Goal: Information Seeking & Learning: Learn about a topic

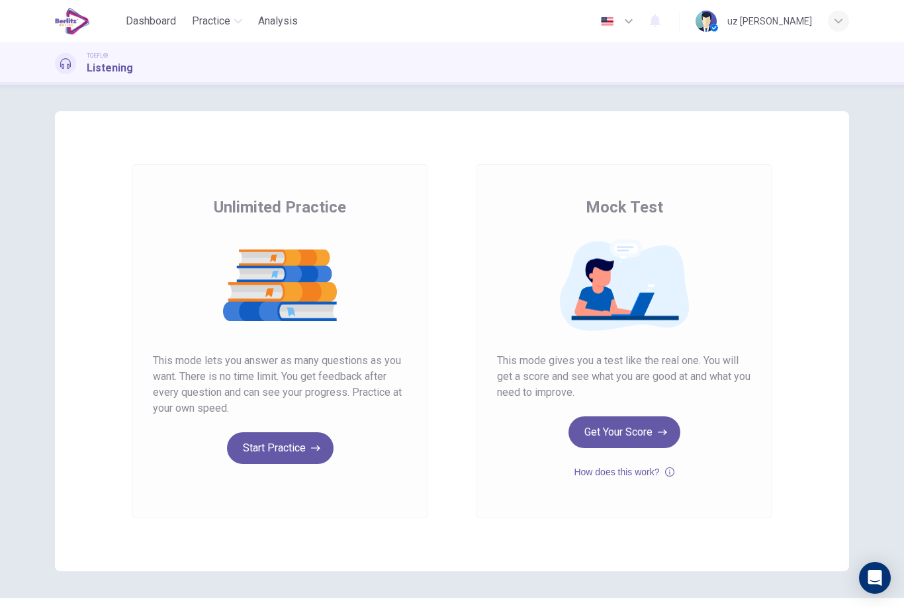
click at [249, 463] on button "Start Practice" at bounding box center [280, 448] width 107 height 32
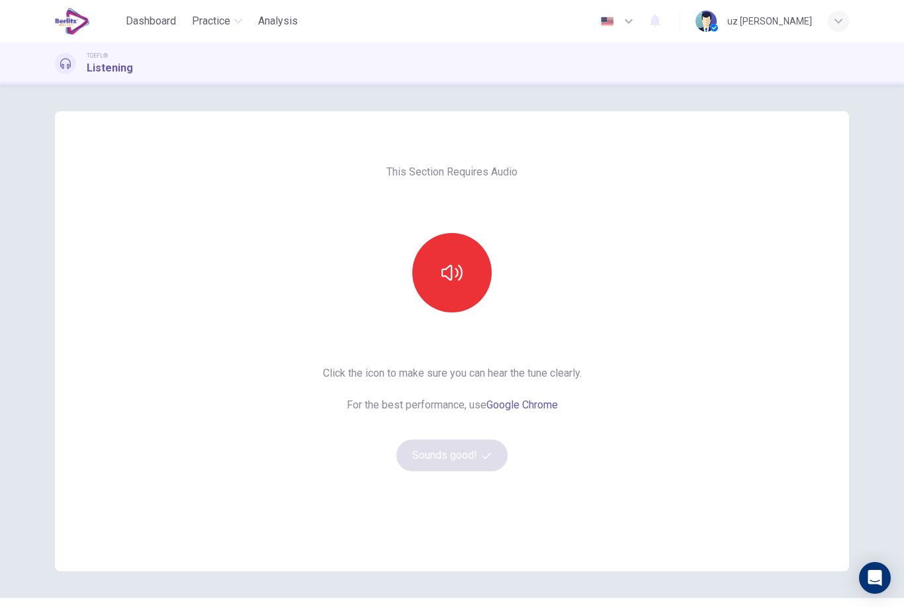
click at [463, 286] on button "button" at bounding box center [452, 272] width 79 height 79
click at [453, 461] on button "Sounds good!" at bounding box center [452, 456] width 111 height 32
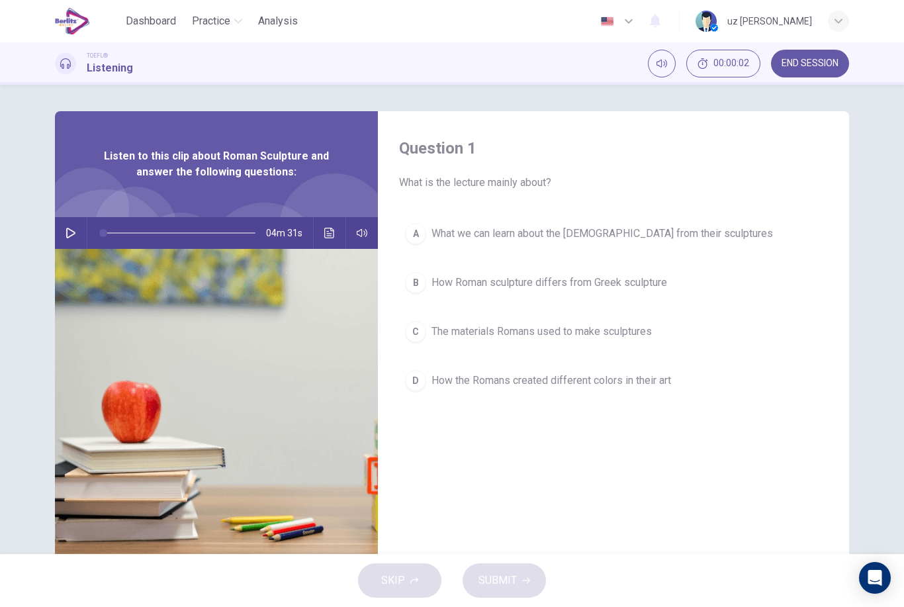
click at [64, 239] on button "button" at bounding box center [70, 233] width 21 height 32
click at [416, 340] on div "C" at bounding box center [415, 331] width 21 height 21
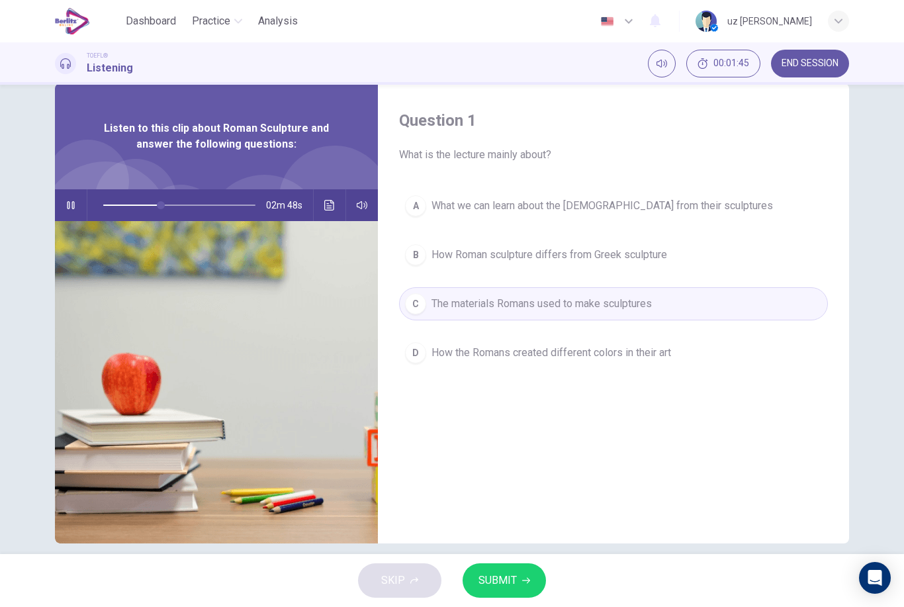
scroll to position [30, 0]
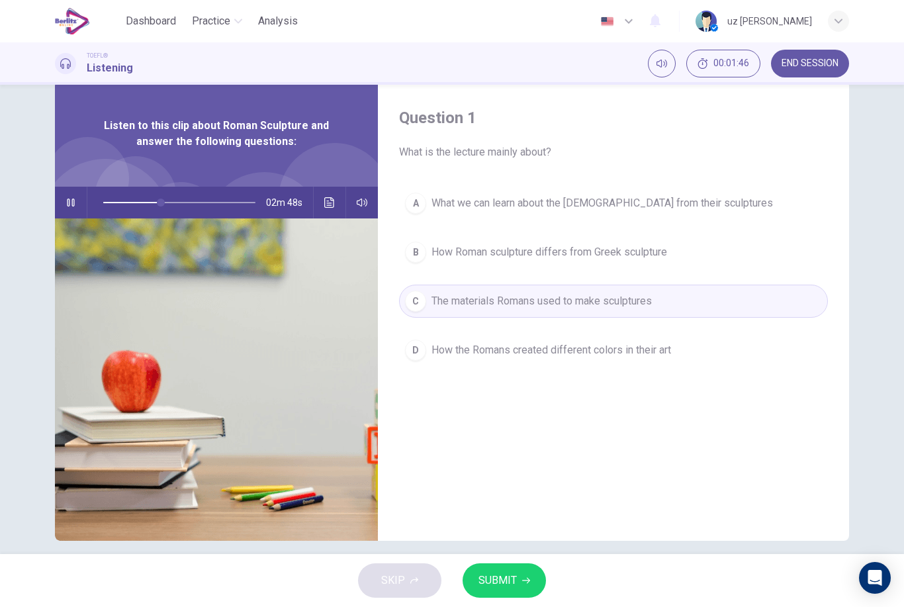
click at [518, 576] on button "SUBMIT" at bounding box center [504, 580] width 83 height 34
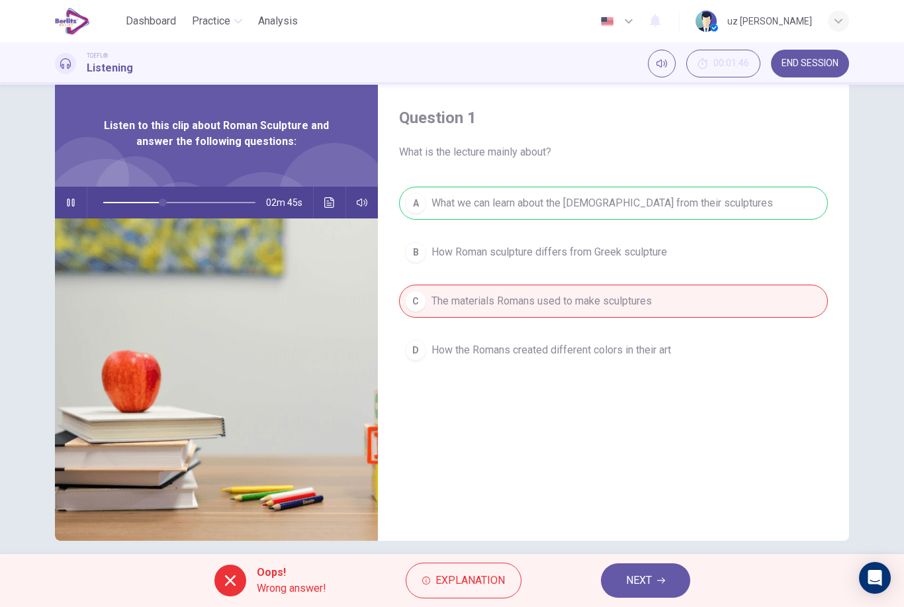
click at [646, 584] on span "NEXT" at bounding box center [639, 580] width 26 height 19
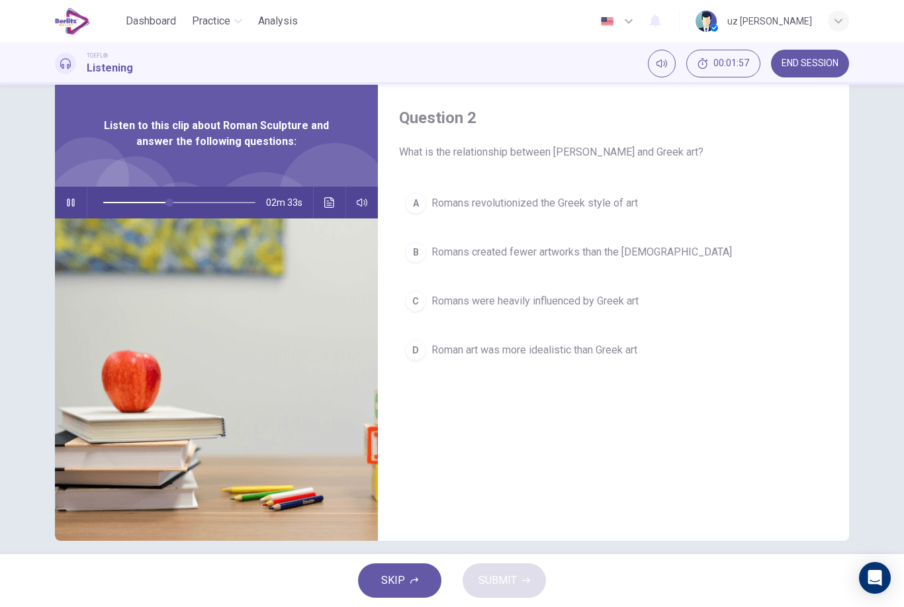
click at [418, 304] on div "C" at bounding box center [415, 301] width 21 height 21
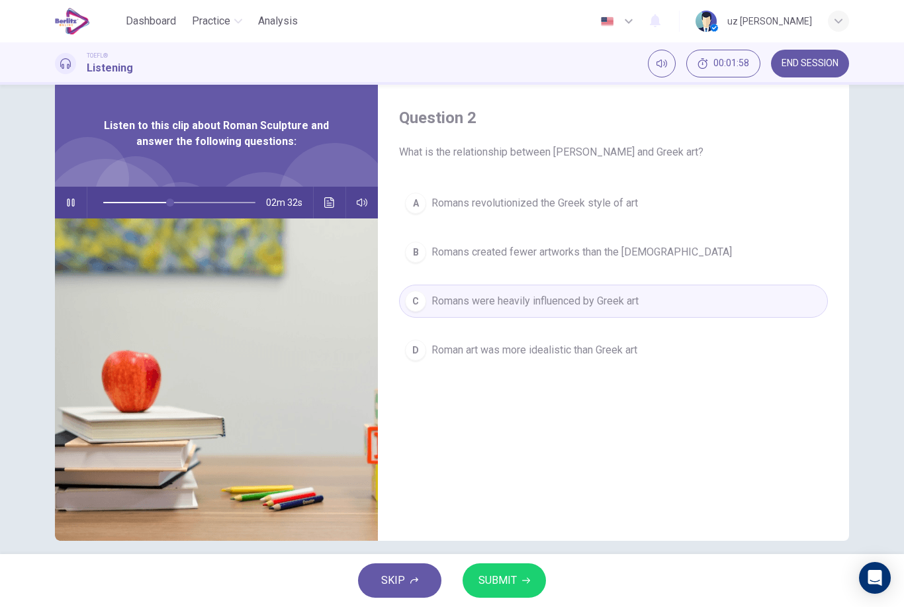
click at [526, 584] on icon "button" at bounding box center [526, 581] width 8 height 8
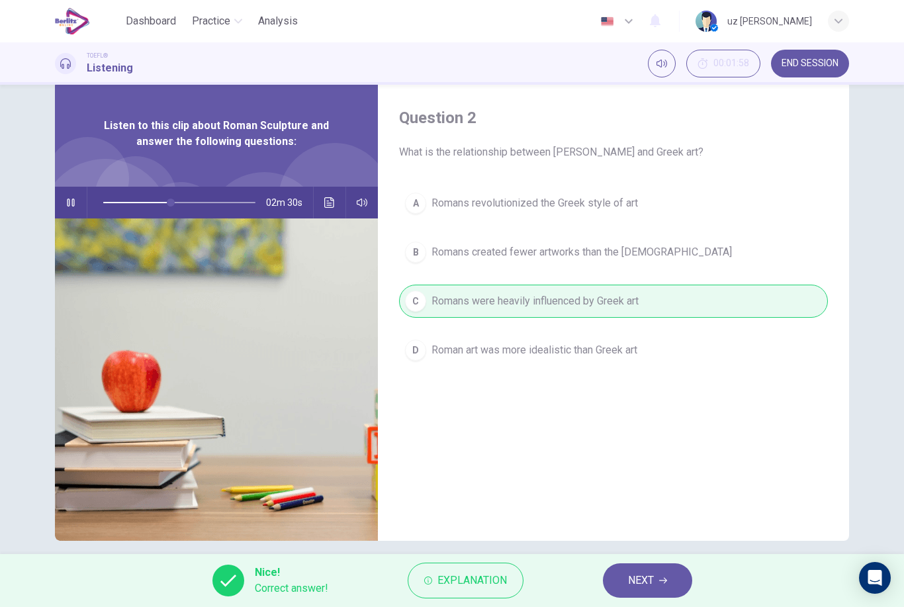
click at [648, 586] on span "NEXT" at bounding box center [641, 580] width 26 height 19
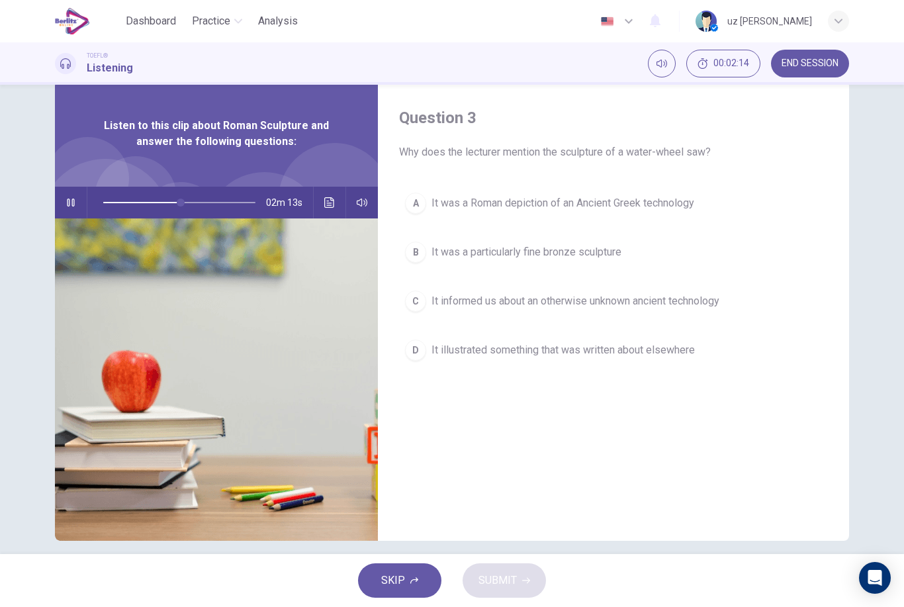
click at [418, 202] on div "A" at bounding box center [415, 203] width 21 height 21
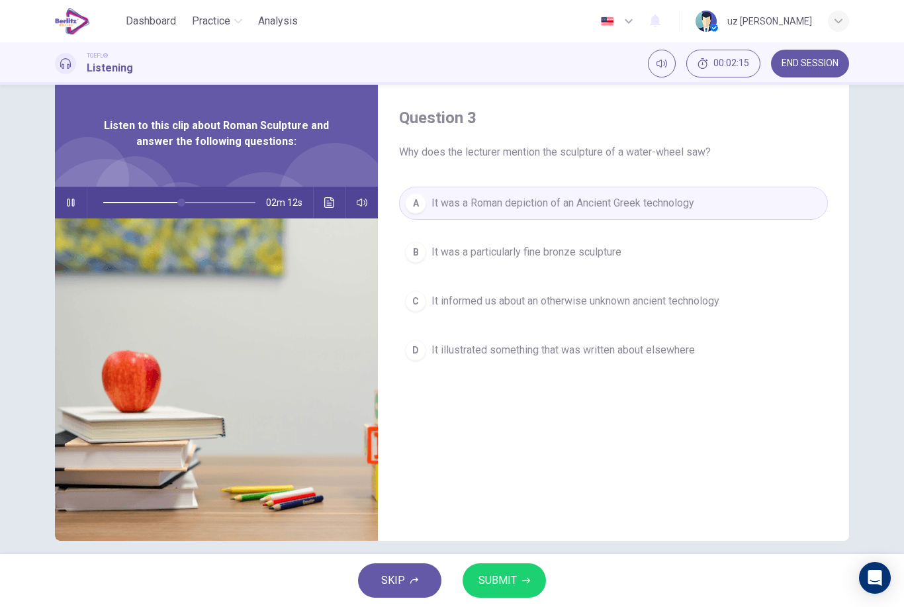
click at [540, 578] on button "SUBMIT" at bounding box center [504, 580] width 83 height 34
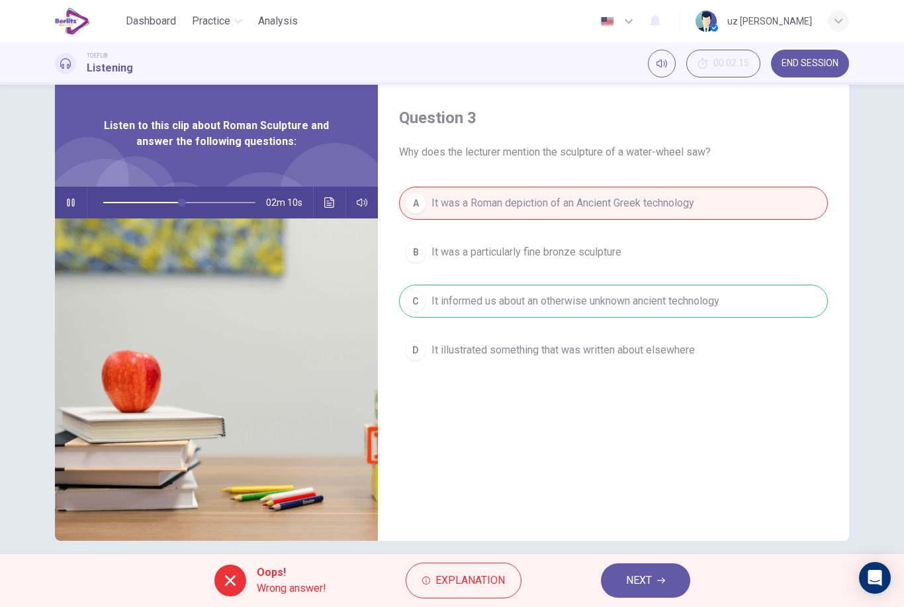
click at [642, 581] on span "NEXT" at bounding box center [639, 580] width 26 height 19
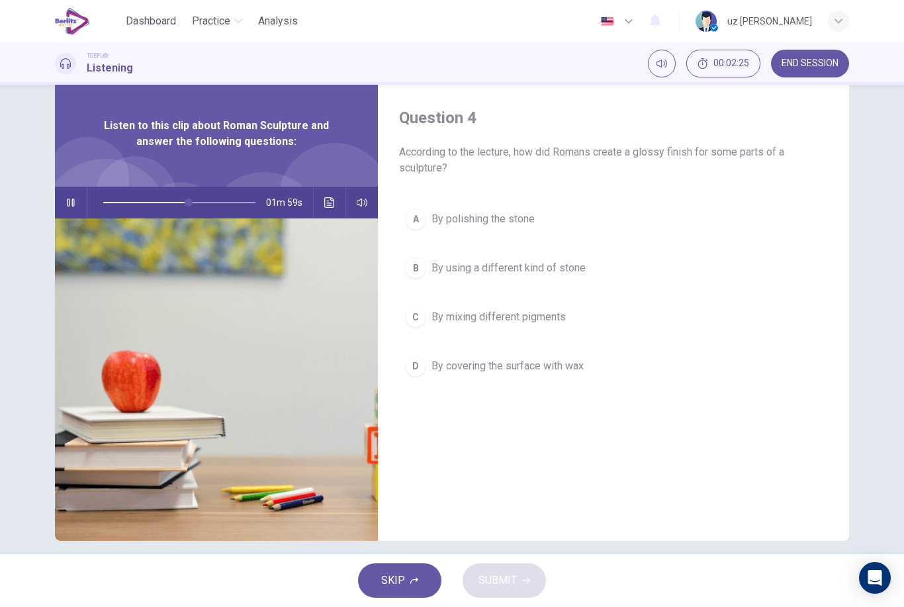
click at [413, 271] on div "B" at bounding box center [415, 268] width 21 height 21
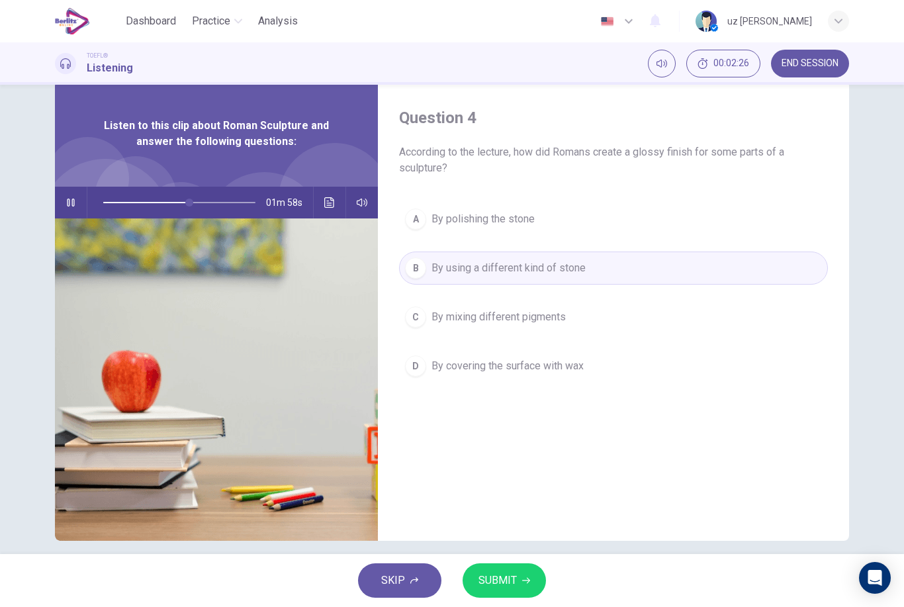
click at [525, 581] on icon "button" at bounding box center [526, 581] width 8 height 8
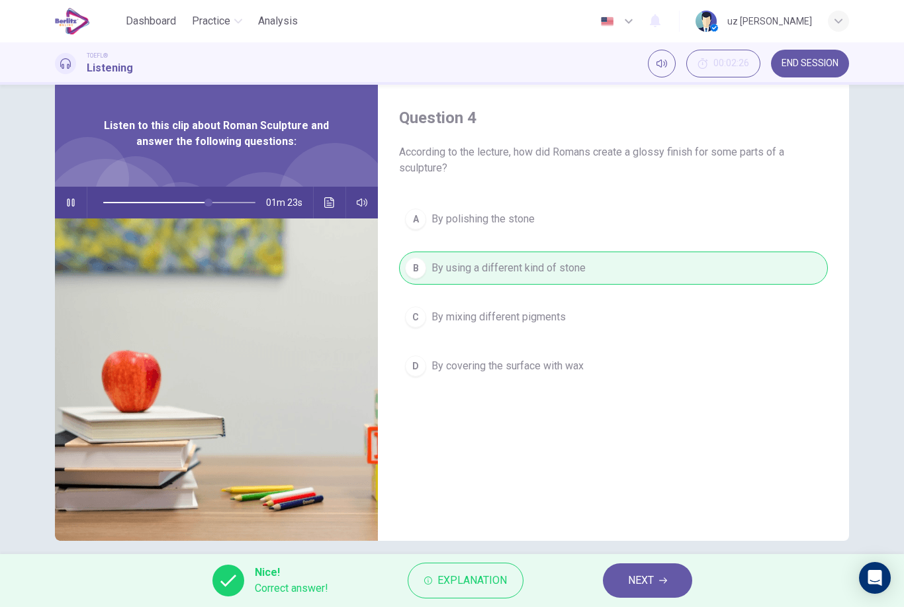
click at [66, 202] on icon "button" at bounding box center [71, 202] width 11 height 11
click at [64, 201] on button "button" at bounding box center [70, 203] width 21 height 32
click at [656, 576] on button "NEXT" at bounding box center [647, 580] width 89 height 34
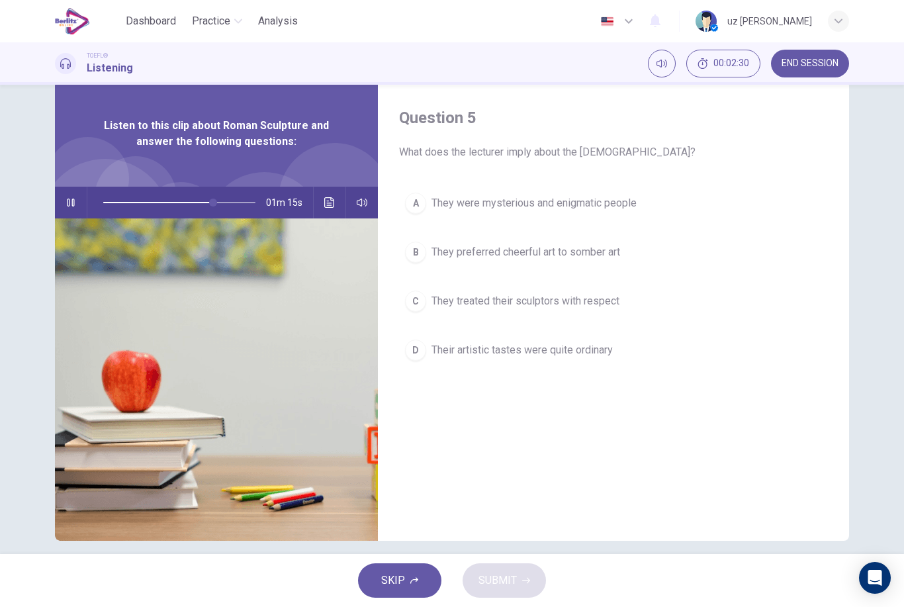
click at [418, 344] on div "D" at bounding box center [415, 350] width 21 height 21
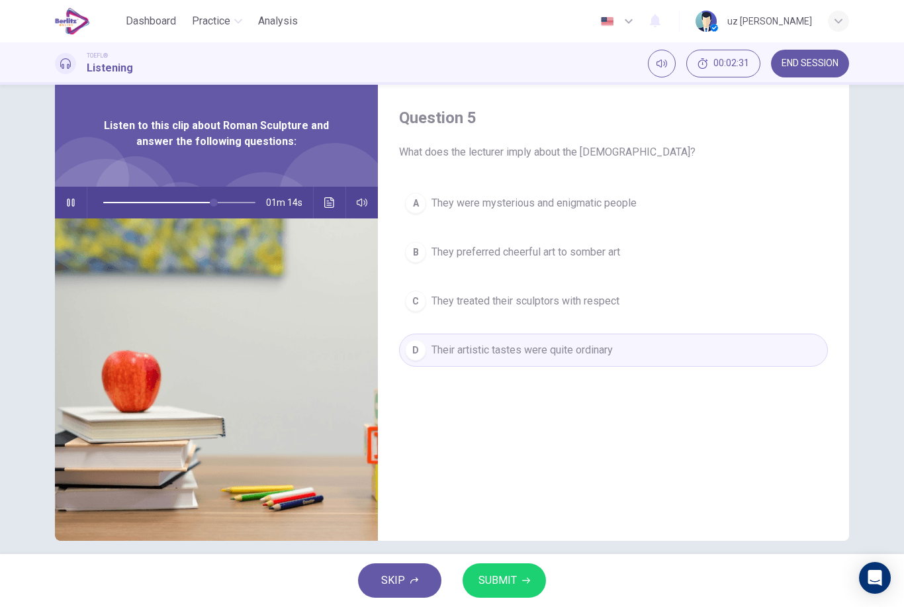
click at [499, 576] on span "SUBMIT" at bounding box center [498, 580] width 38 height 19
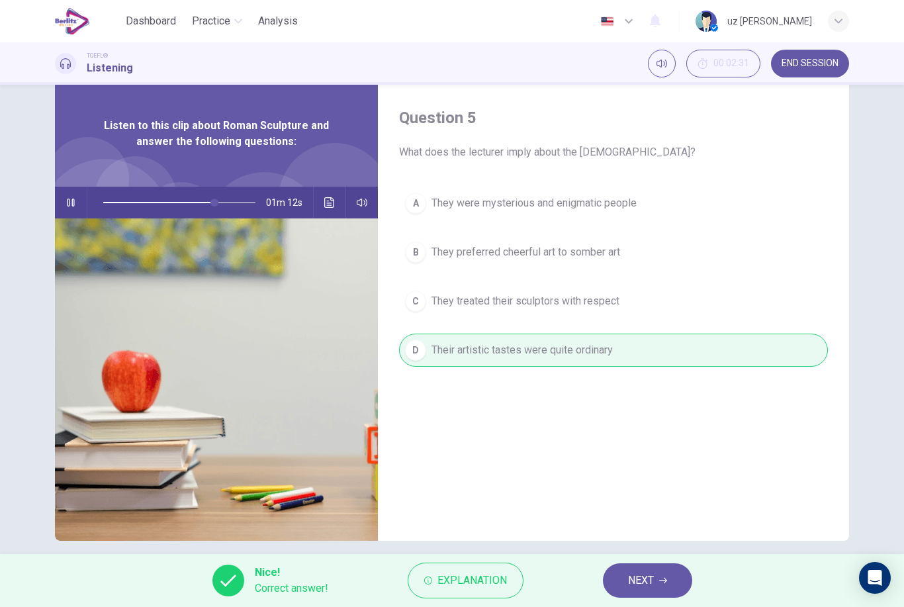
click at [663, 579] on icon "button" at bounding box center [663, 581] width 8 height 8
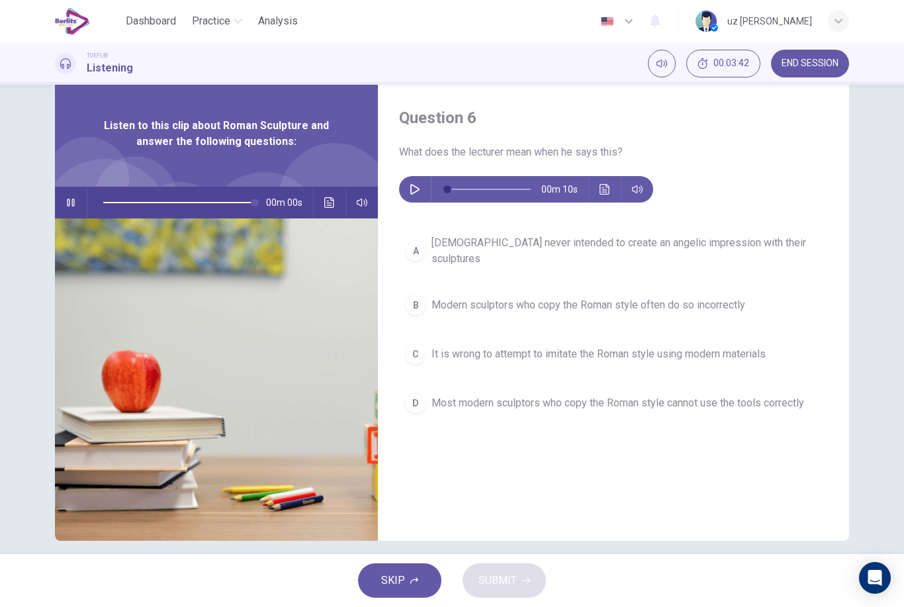
type input "*"
click at [410, 187] on icon "button" at bounding box center [415, 189] width 11 height 11
type input "*"
click at [665, 338] on button "C It is wrong to attempt to imitate the Roman style using modern materials" at bounding box center [613, 354] width 429 height 33
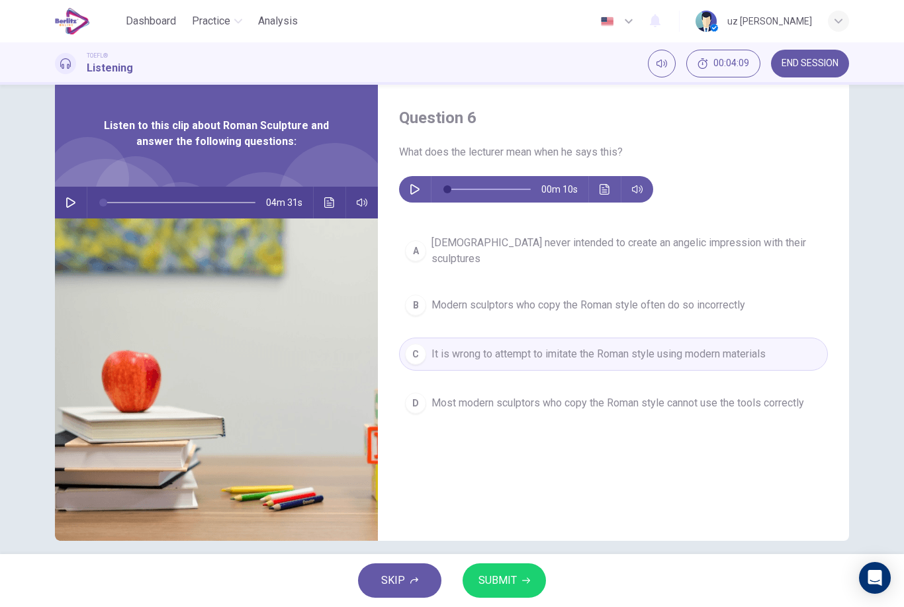
click at [509, 567] on button "SUBMIT" at bounding box center [504, 580] width 83 height 34
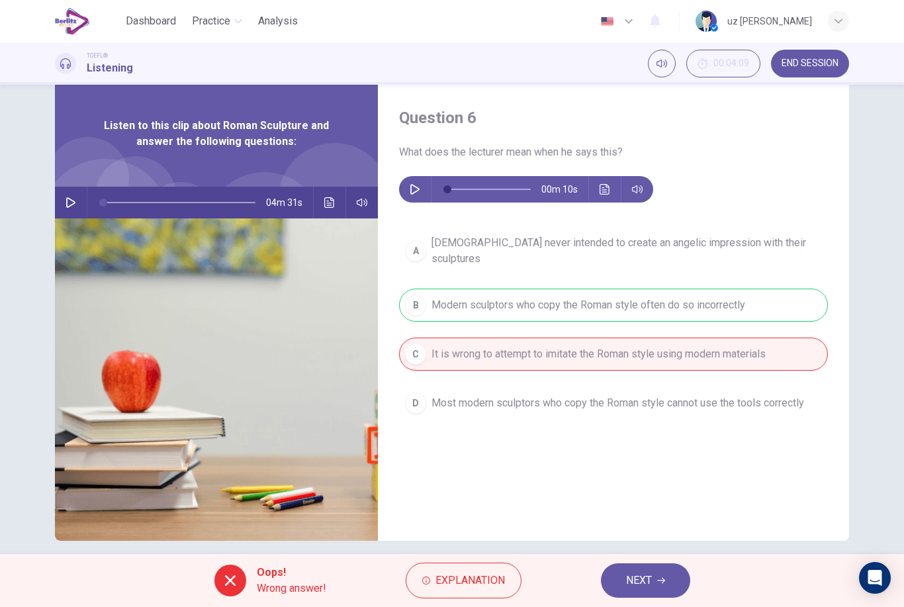
click at [735, 287] on div "A [DEMOGRAPHIC_DATA] never intended to create an angelic impression with their …" at bounding box center [613, 337] width 429 height 217
click at [650, 575] on span "NEXT" at bounding box center [639, 580] width 26 height 19
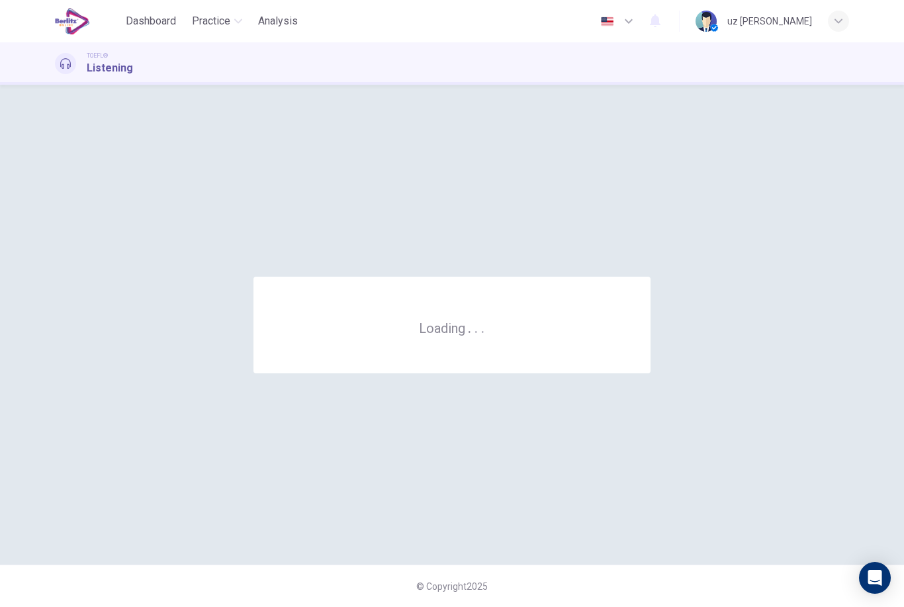
scroll to position [0, 0]
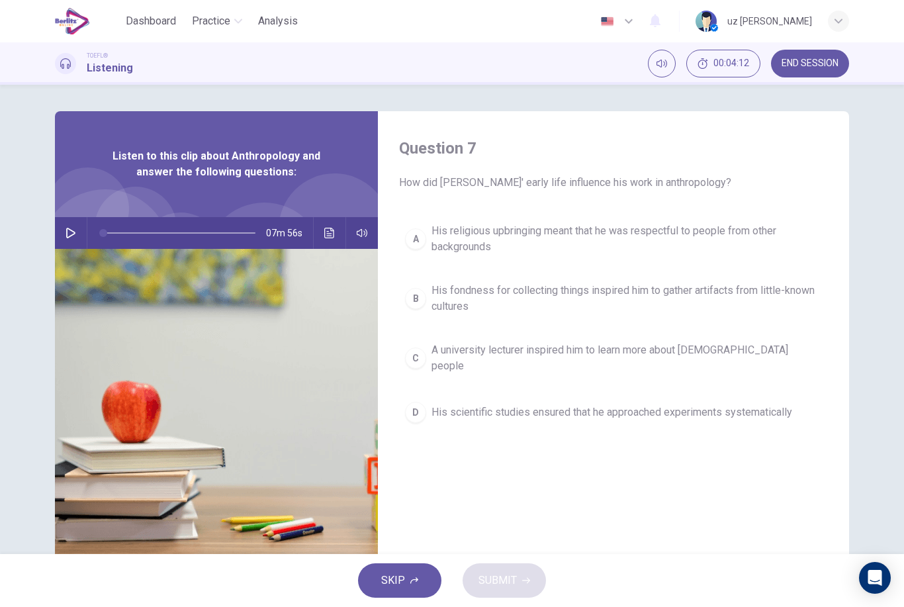
click at [60, 229] on button "button" at bounding box center [70, 233] width 21 height 32
click at [753, 354] on span "A university lecturer inspired him to learn more about [DEMOGRAPHIC_DATA] people" at bounding box center [627, 358] width 391 height 32
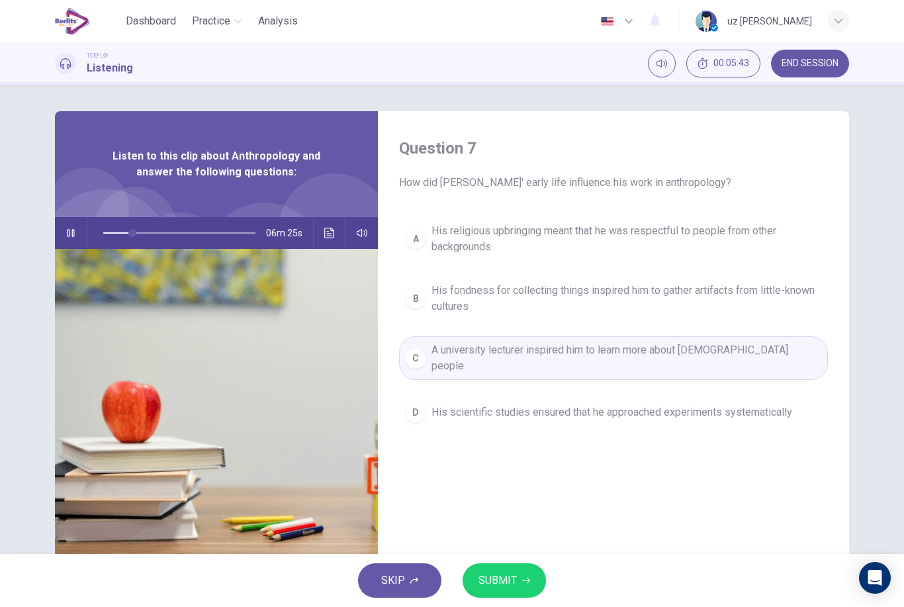
click at [518, 573] on button "SUBMIT" at bounding box center [504, 580] width 83 height 34
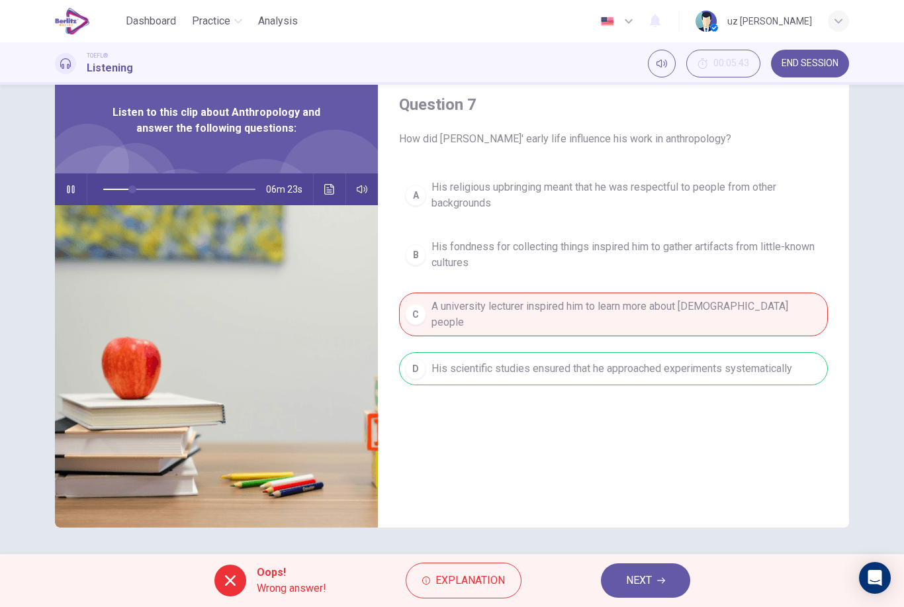
scroll to position [44, 0]
click at [668, 582] on button "NEXT" at bounding box center [645, 580] width 89 height 34
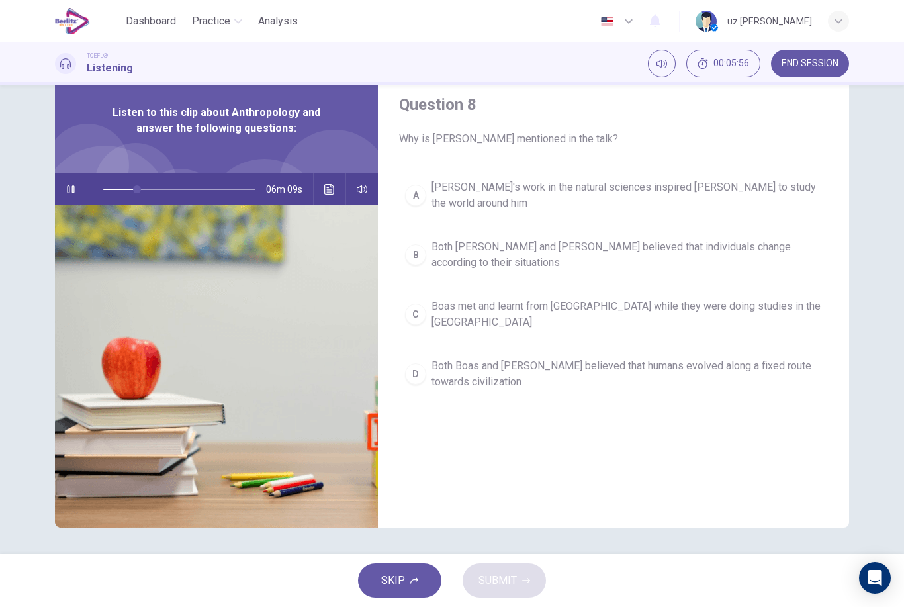
click at [812, 193] on span "[PERSON_NAME]'s work in the natural sciences inspired [PERSON_NAME] to study th…" at bounding box center [627, 195] width 391 height 32
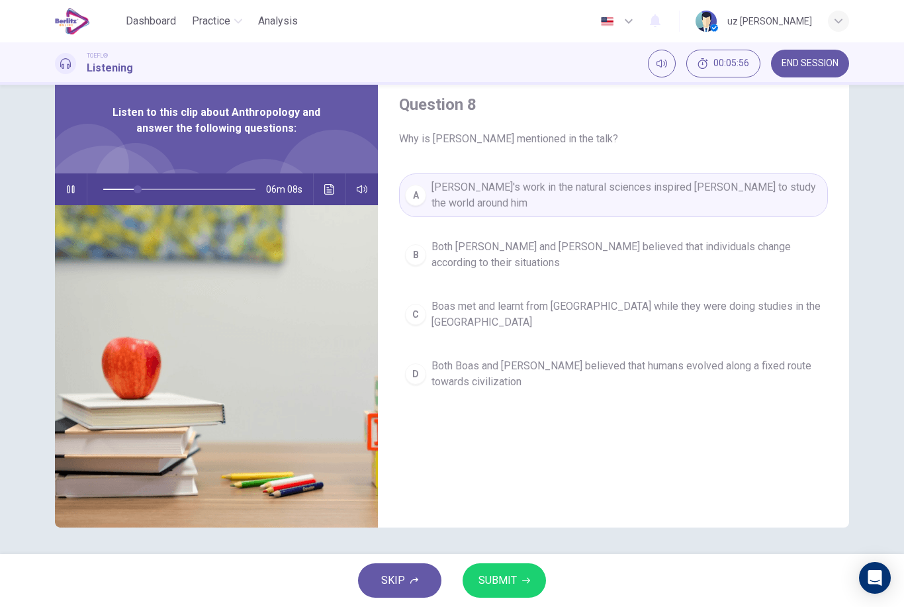
click at [524, 574] on button "SUBMIT" at bounding box center [504, 580] width 83 height 34
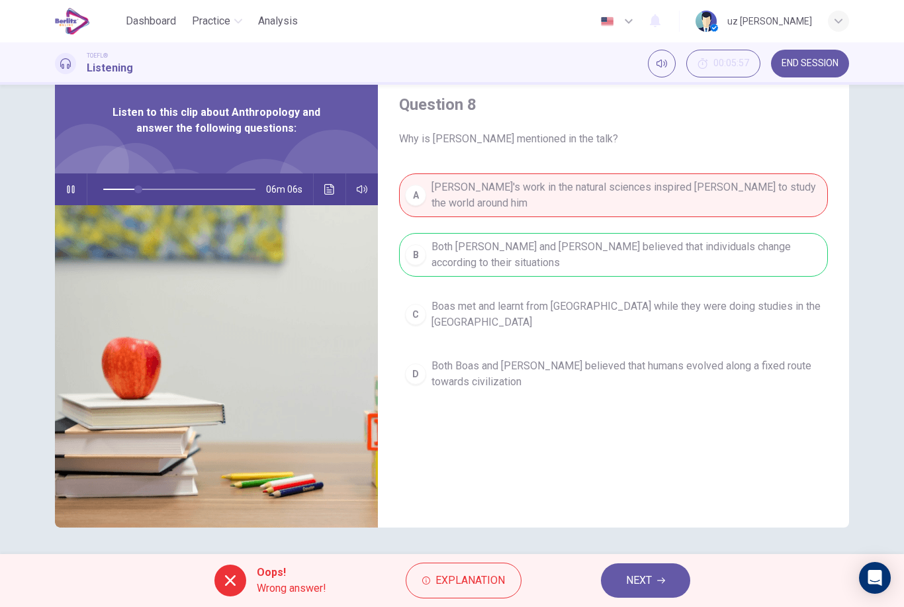
click at [652, 579] on span "NEXT" at bounding box center [639, 580] width 26 height 19
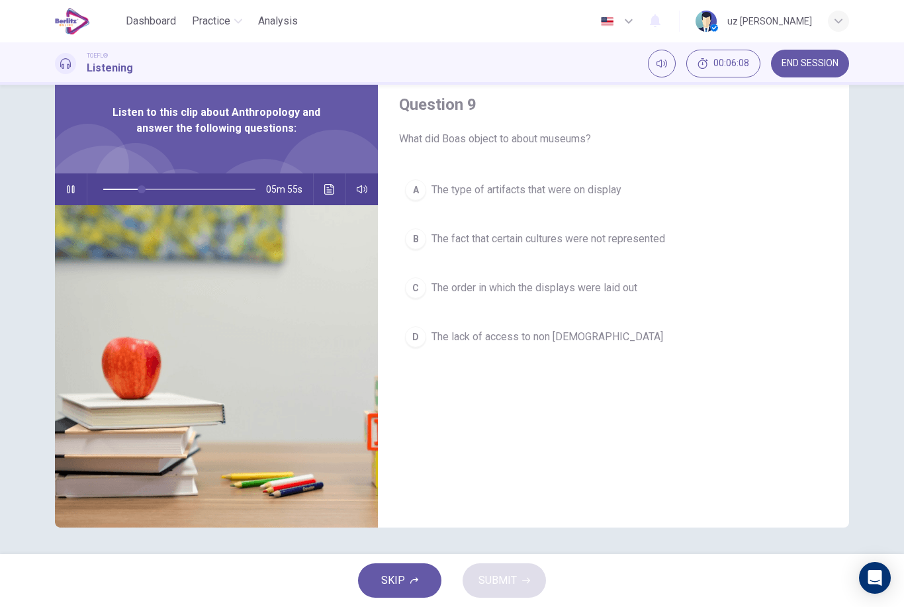
click at [640, 242] on span "The fact that certain cultures were not represented" at bounding box center [549, 239] width 234 height 16
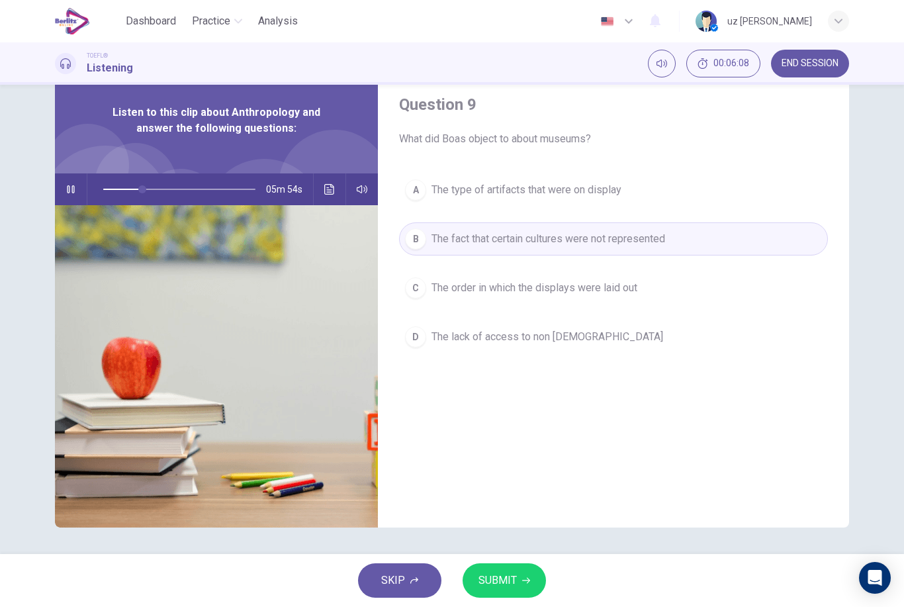
click at [522, 581] on icon "button" at bounding box center [526, 581] width 8 height 8
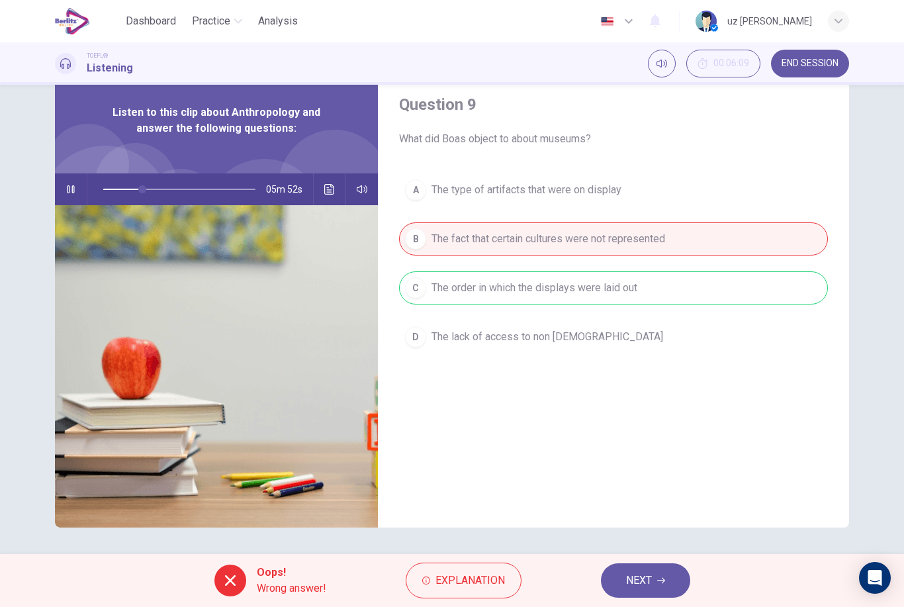
click at [648, 580] on span "NEXT" at bounding box center [639, 580] width 26 height 19
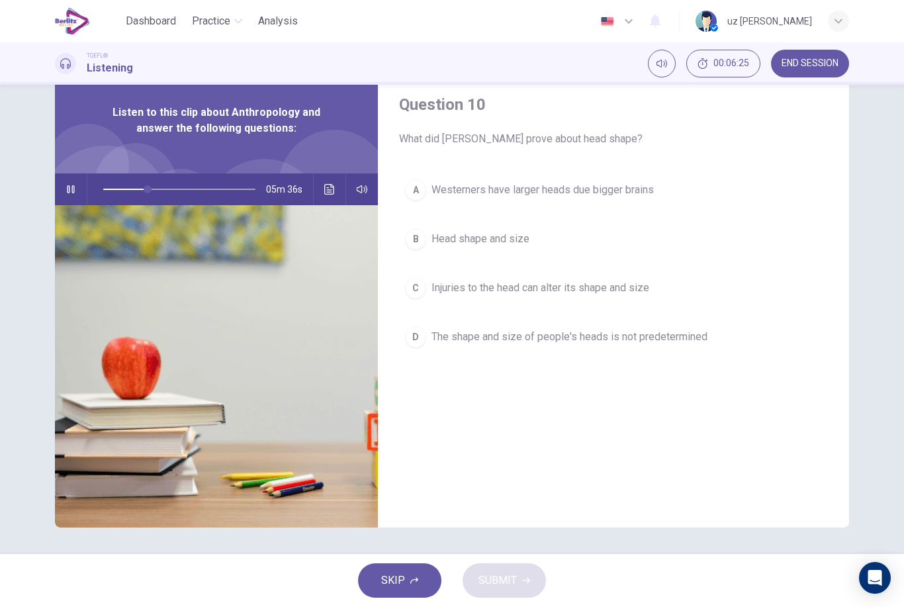
click at [658, 285] on button "C Injuries to the head can alter its shape and size" at bounding box center [613, 287] width 429 height 33
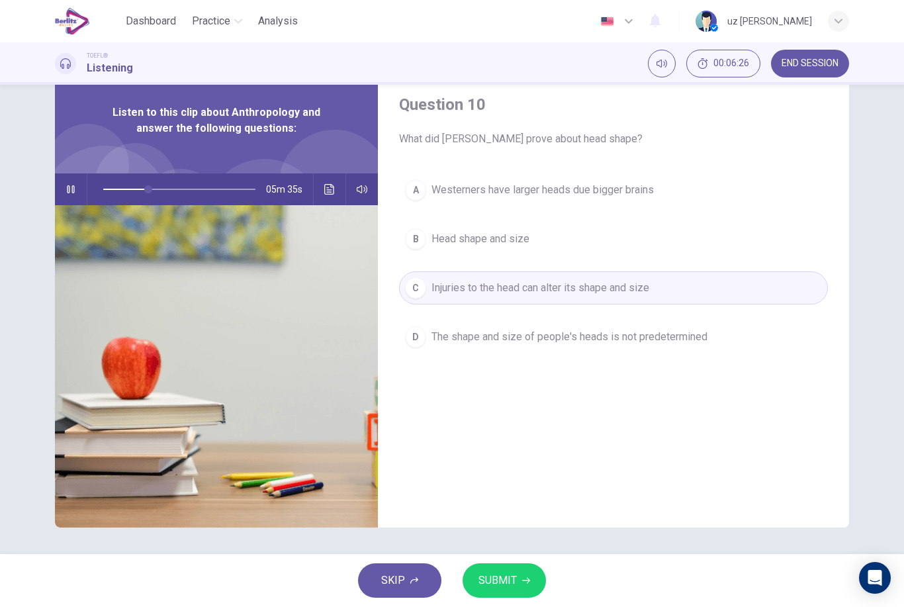
click at [531, 579] on button "SUBMIT" at bounding box center [504, 580] width 83 height 34
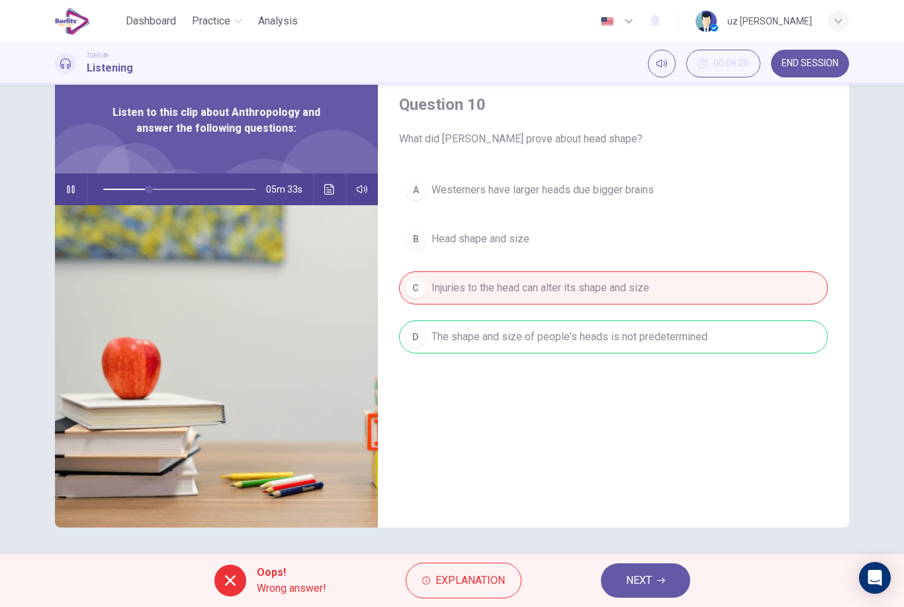
click at [656, 573] on button "NEXT" at bounding box center [645, 580] width 89 height 34
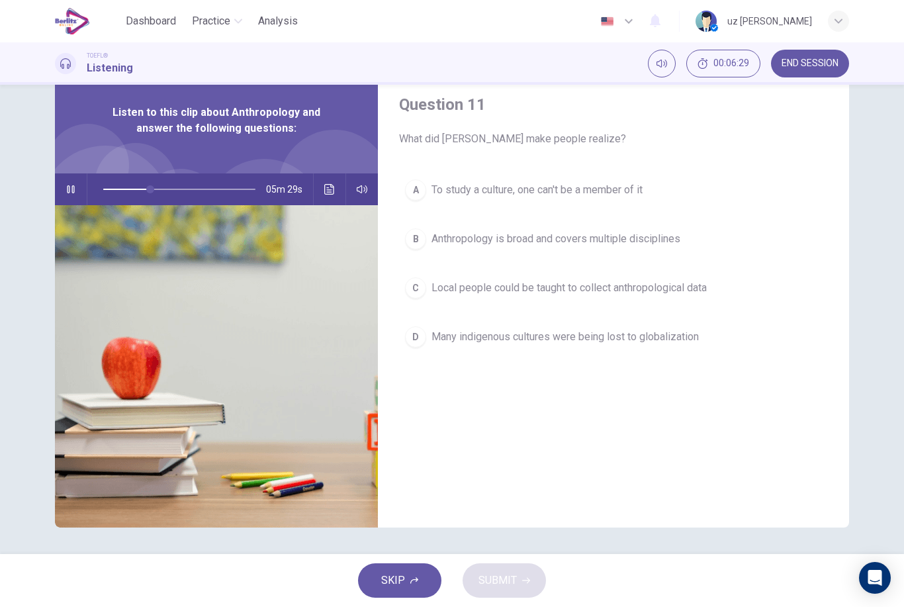
click at [707, 293] on span "Local people could be taught to collect anthropological data" at bounding box center [569, 288] width 275 height 16
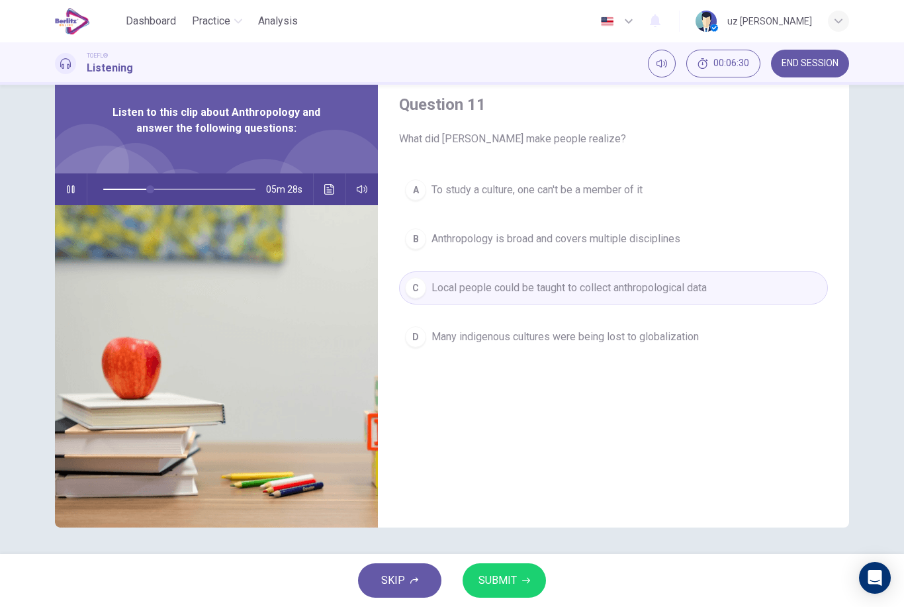
click at [528, 583] on icon "button" at bounding box center [526, 581] width 8 height 8
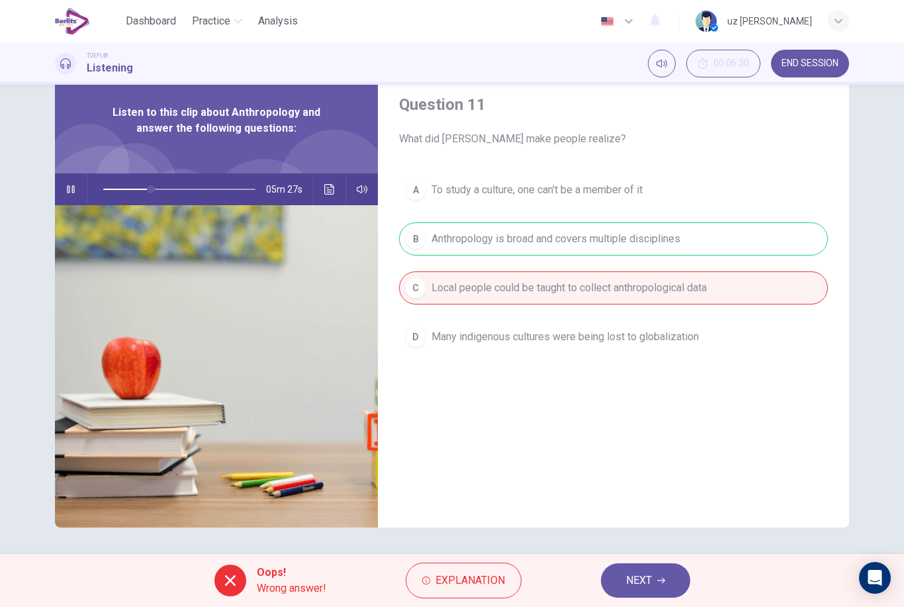
type input "**"
click at [654, 579] on button "NEXT" at bounding box center [645, 580] width 89 height 34
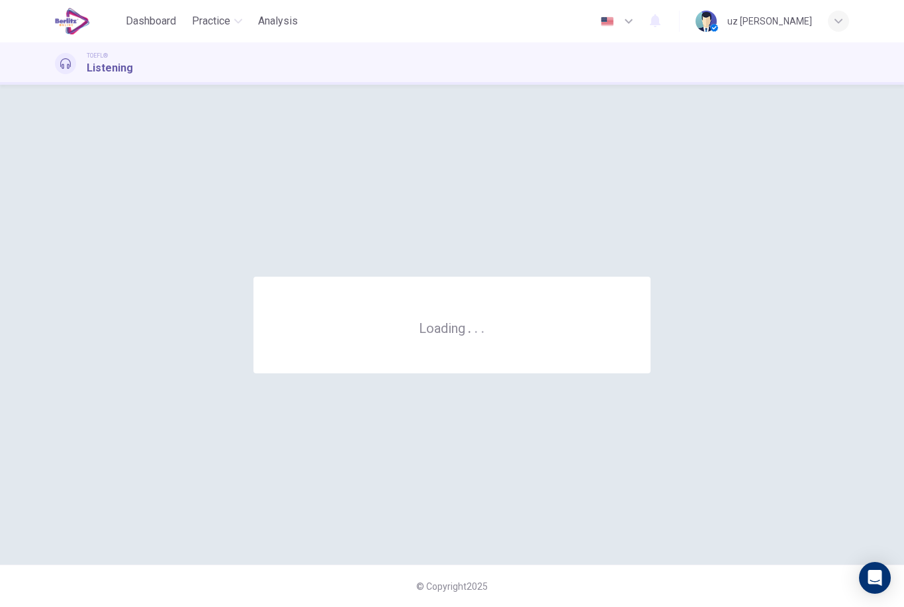
scroll to position [0, 0]
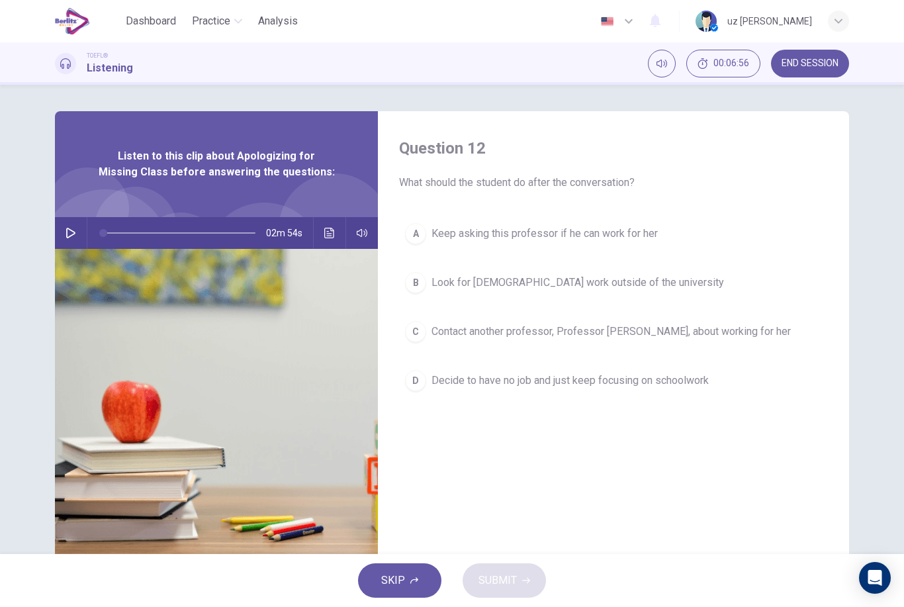
click at [813, 55] on button "END SESSION" at bounding box center [810, 64] width 78 height 28
